Goal: Book appointment/travel/reservation

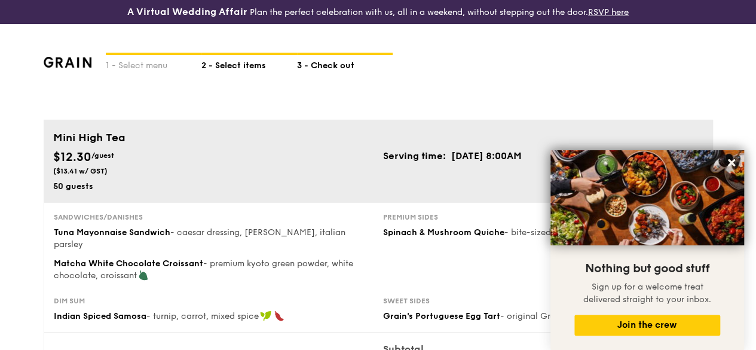
click at [260, 72] on div "2 - Select items" at bounding box center [249, 63] width 96 height 17
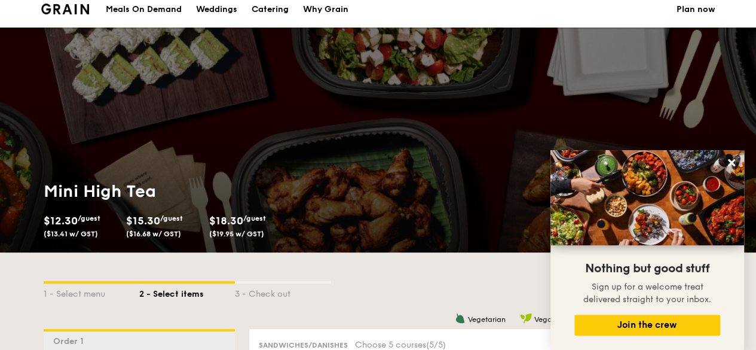
scroll to position [120, 0]
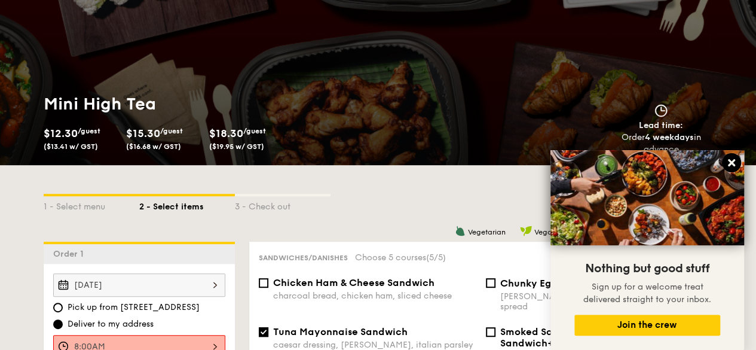
click at [729, 162] on icon at bounding box center [731, 162] width 7 height 7
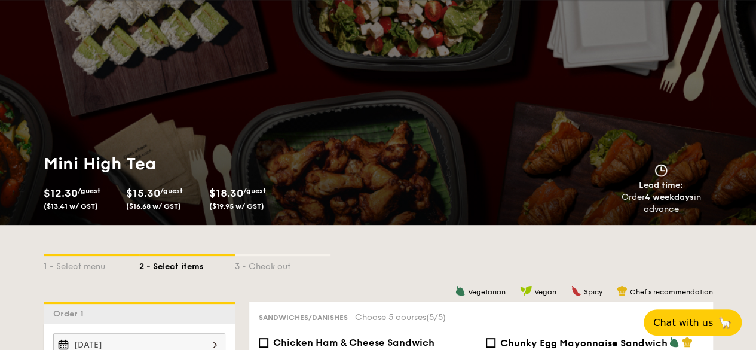
scroll to position [359, 0]
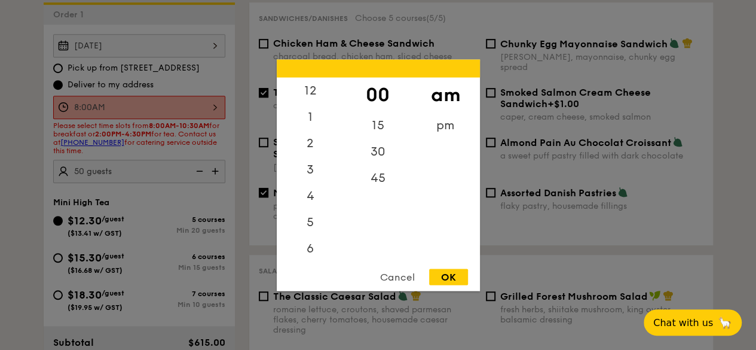
click at [165, 119] on div "8:00AM 12 1 2 3 4 5 6 7 8 9 10 11 00 15 30 45 am pm Cancel OK" at bounding box center [139, 107] width 172 height 23
click at [307, 223] on div "8" at bounding box center [311, 226] width 68 height 35
click at [436, 273] on div "OK" at bounding box center [448, 276] width 39 height 16
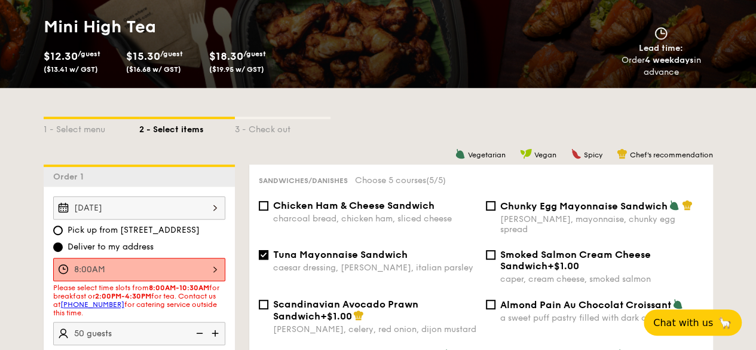
scroll to position [239, 0]
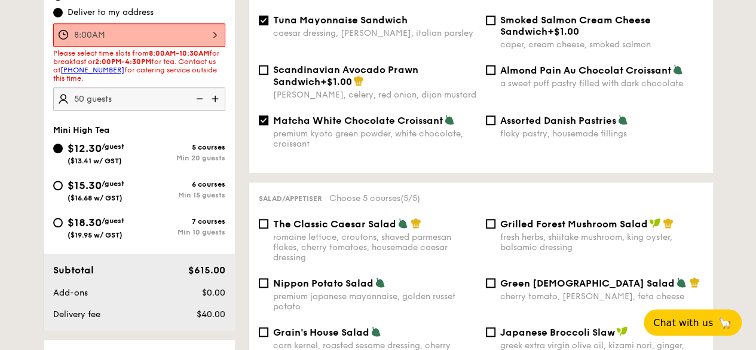
scroll to position [359, 0]
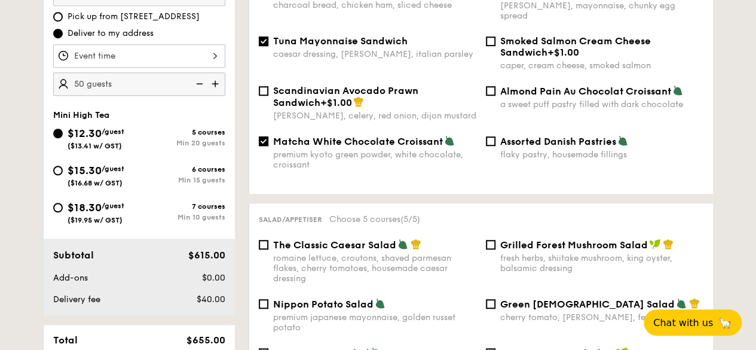
scroll to position [428, 0]
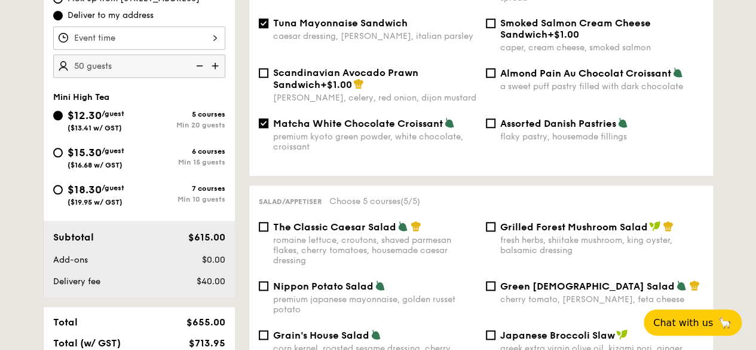
click at [204, 48] on div at bounding box center [139, 37] width 172 height 23
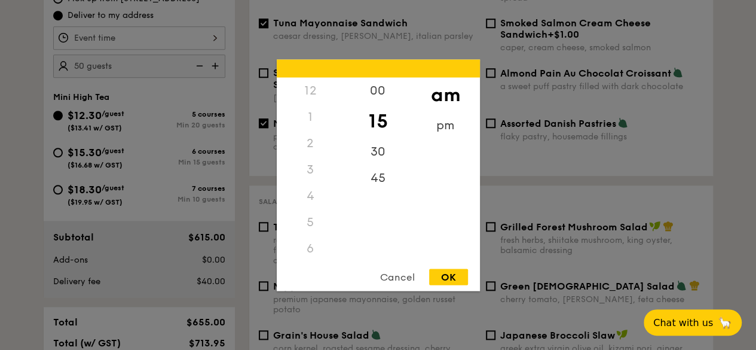
scroll to position [105, 0]
click at [313, 192] on div "8" at bounding box center [311, 199] width 68 height 35
click at [383, 90] on div "00" at bounding box center [378, 94] width 68 height 35
click at [456, 282] on div "OK" at bounding box center [448, 276] width 39 height 16
type input "8:00AM"
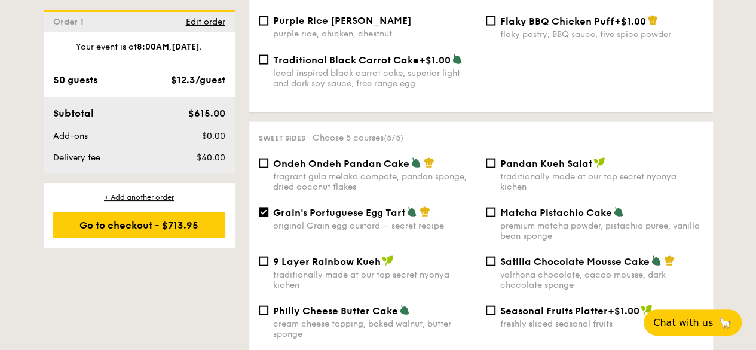
scroll to position [1145, 0]
